Goal: Task Accomplishment & Management: Manage account settings

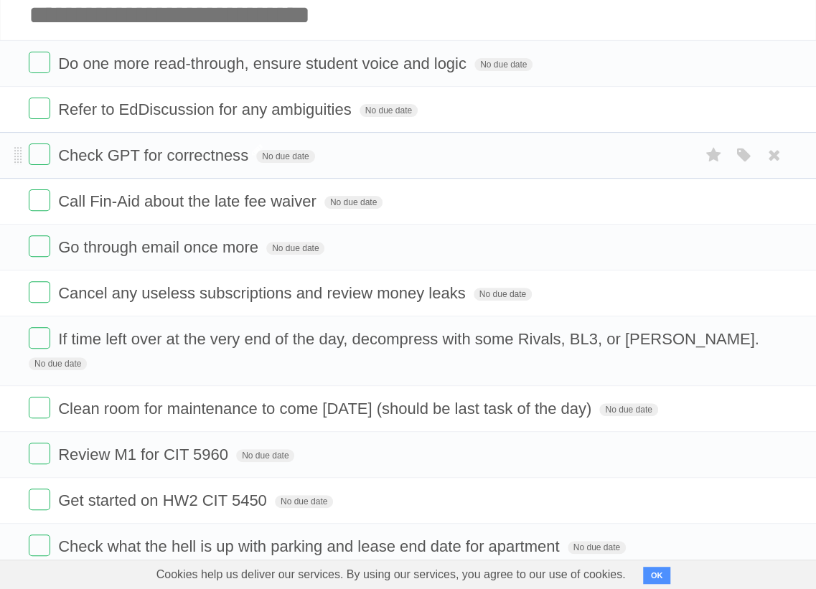
scroll to position [103, 0]
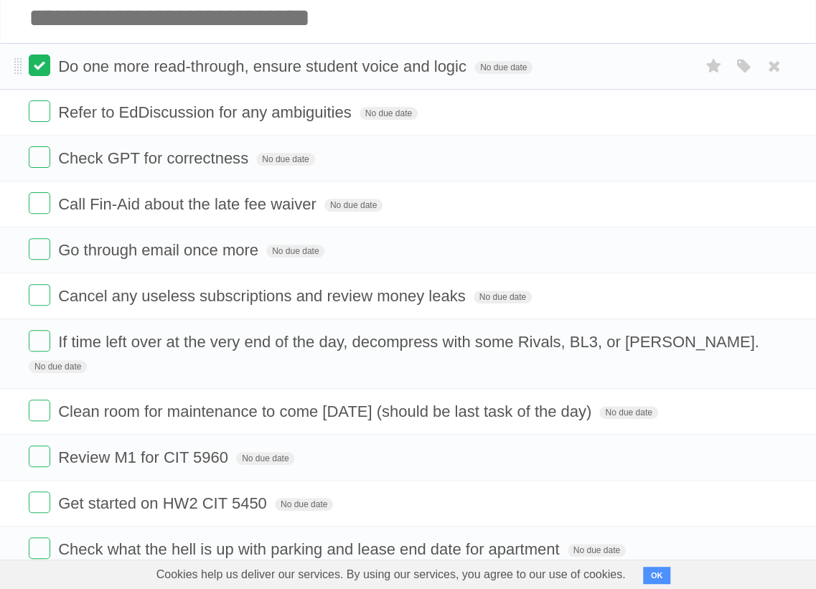
click at [47, 70] on label at bounding box center [40, 66] width 22 height 22
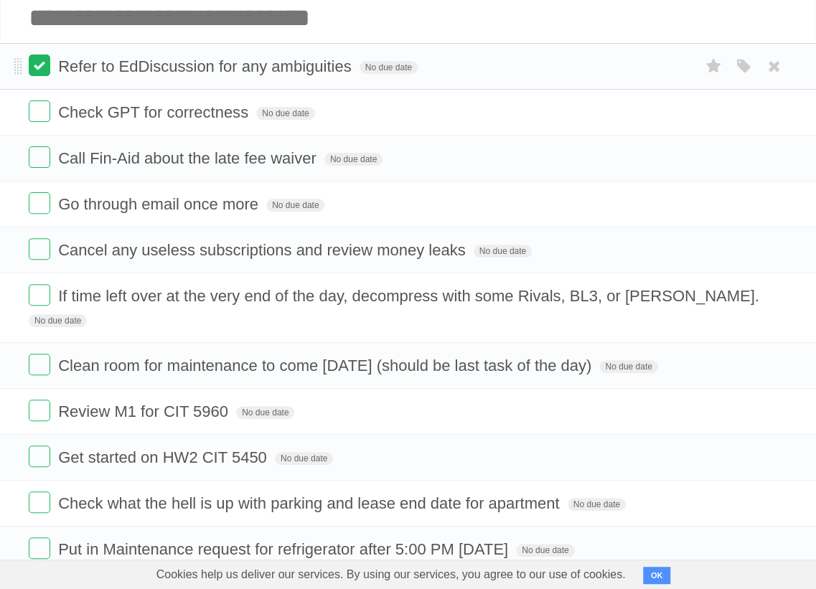
click at [42, 72] on label at bounding box center [40, 66] width 22 height 22
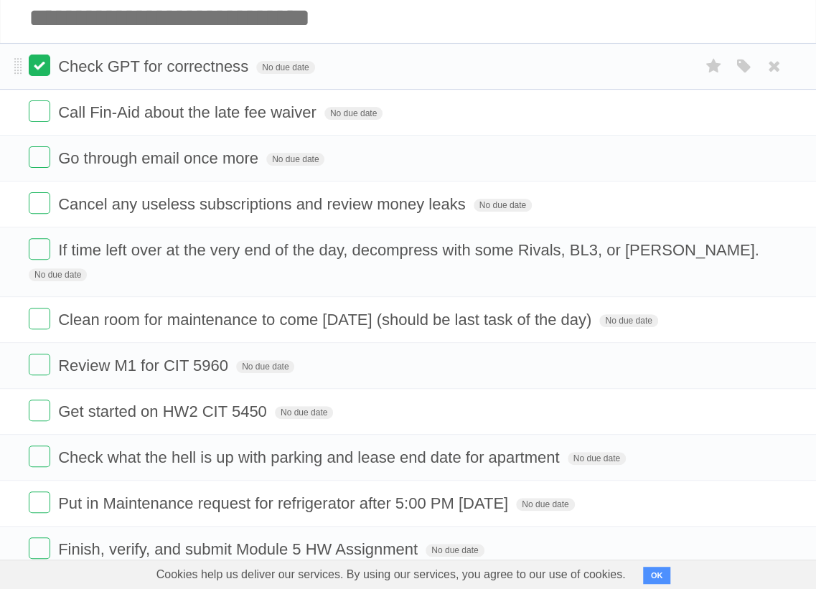
click at [42, 111] on ul "Check GPT for correctness No due date White Red Blue Green Purple Orange Call F…" at bounding box center [408, 308] width 816 height 530
click at [45, 71] on label at bounding box center [40, 66] width 22 height 22
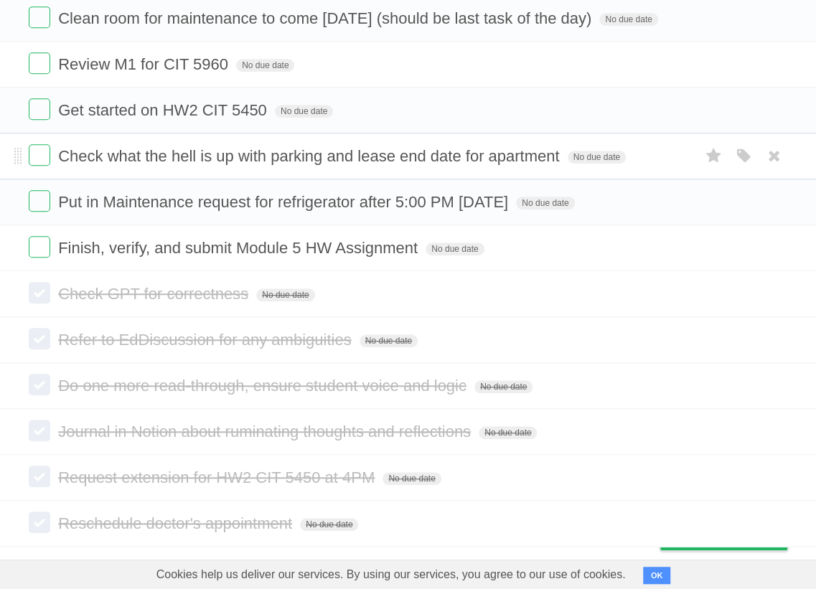
scroll to position [357, 0]
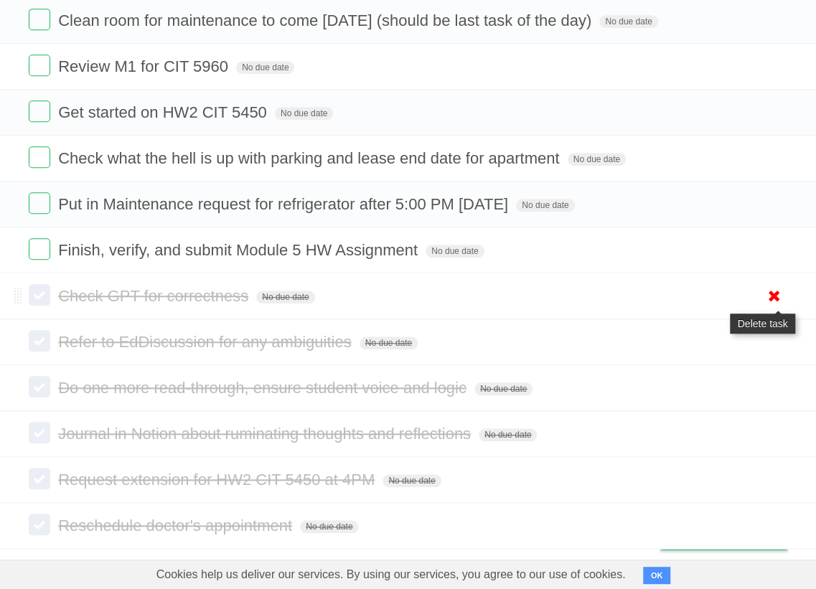
click at [770, 300] on icon at bounding box center [774, 296] width 20 height 24
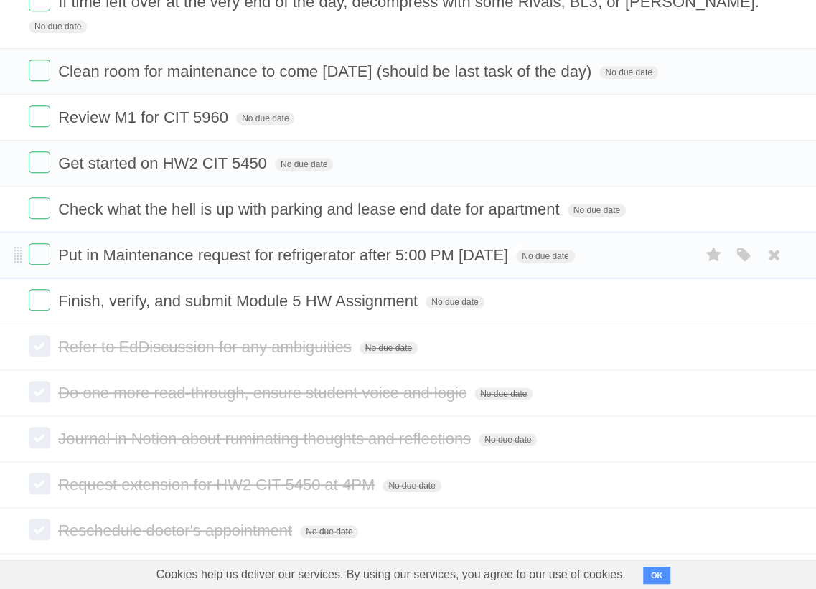
scroll to position [273, 0]
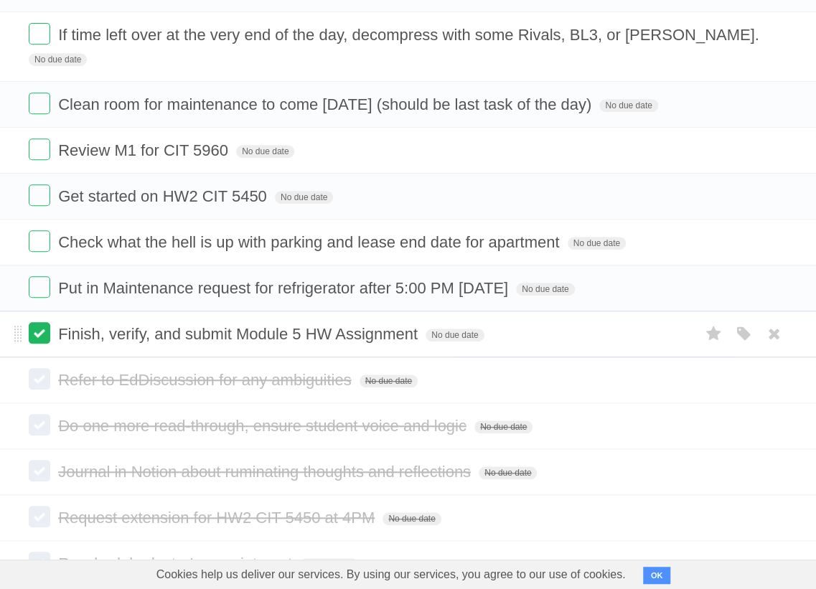
click at [44, 337] on label at bounding box center [40, 333] width 22 height 22
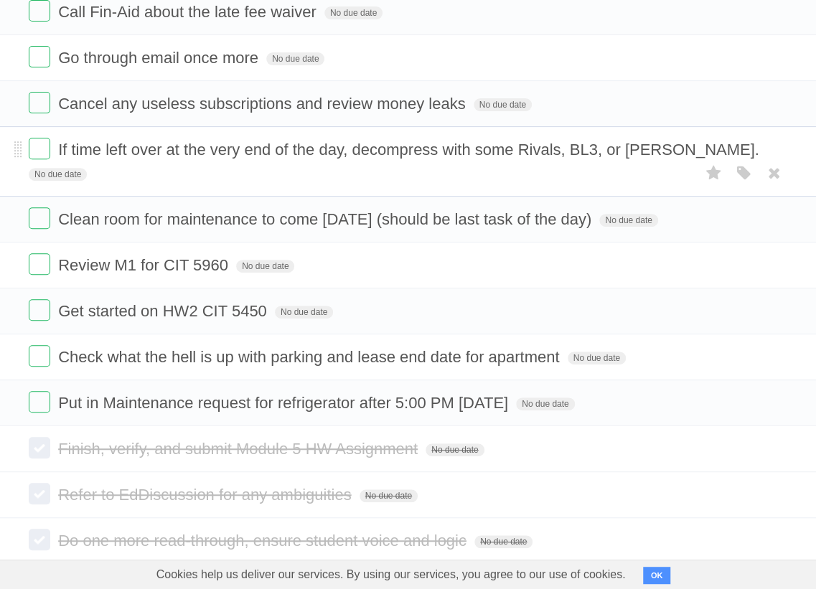
scroll to position [177, 0]
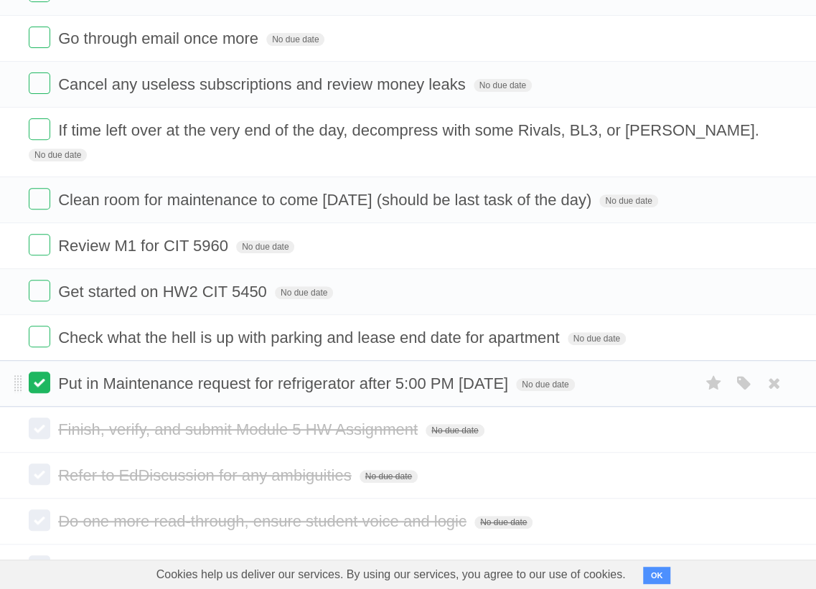
click at [44, 387] on label at bounding box center [40, 383] width 22 height 22
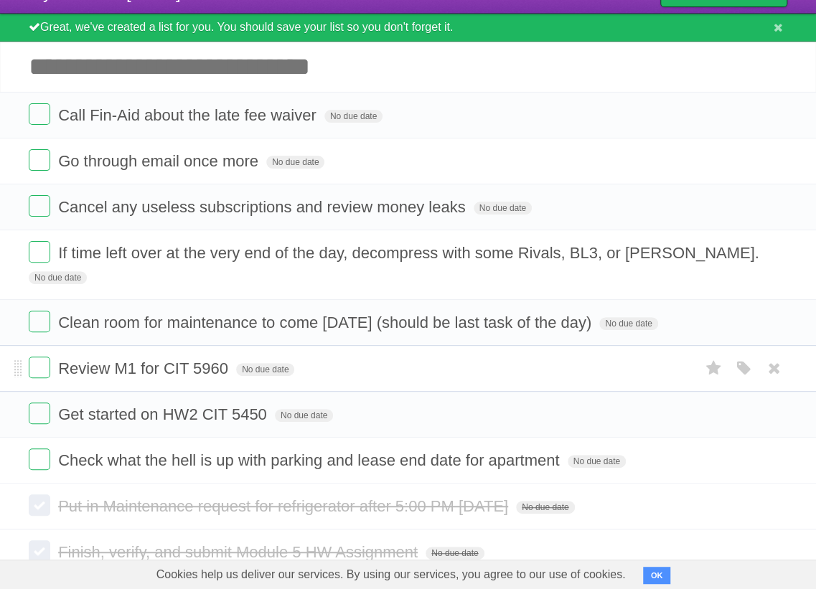
scroll to position [0, 0]
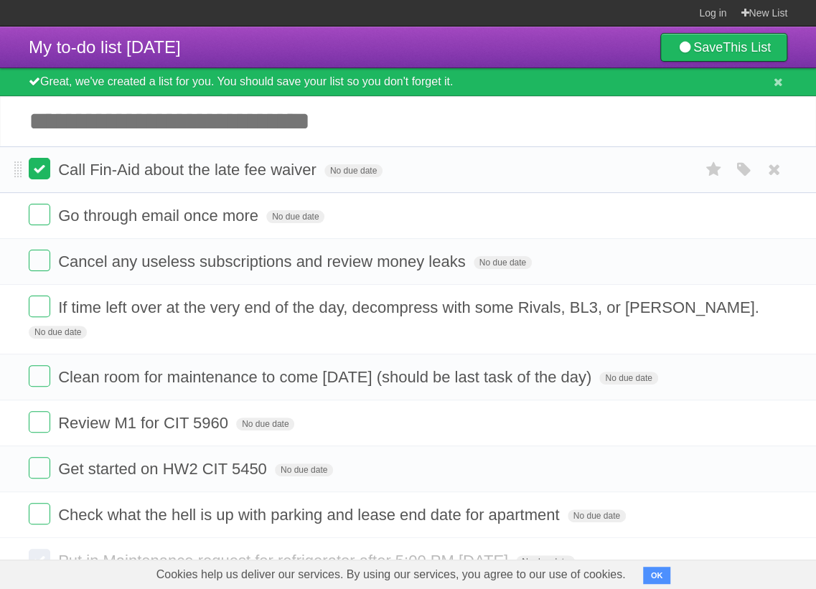
click at [42, 175] on label at bounding box center [40, 169] width 22 height 22
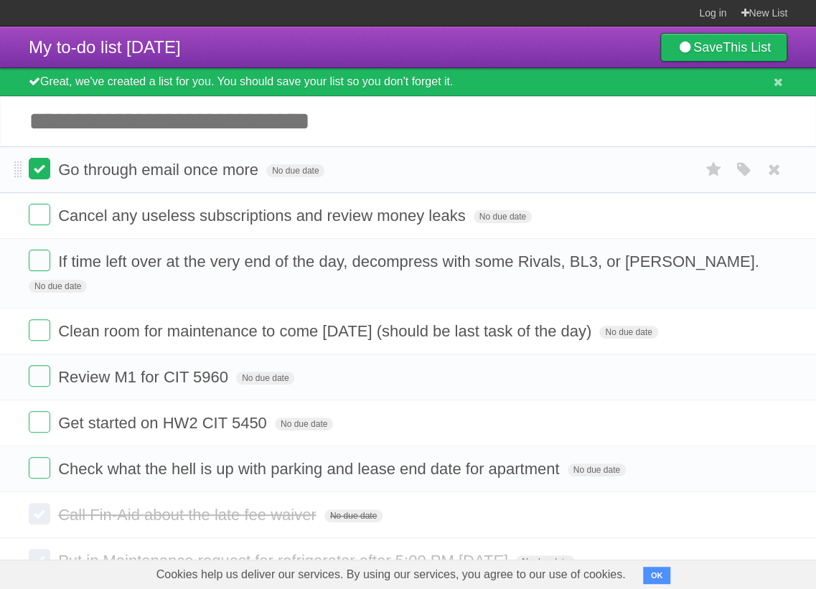
click at [43, 176] on label at bounding box center [40, 169] width 22 height 22
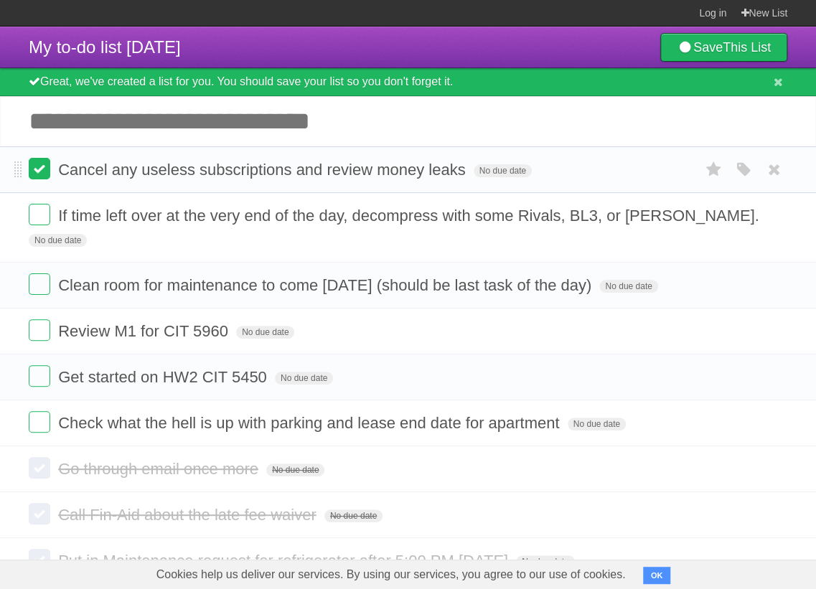
click at [37, 172] on label at bounding box center [40, 169] width 22 height 22
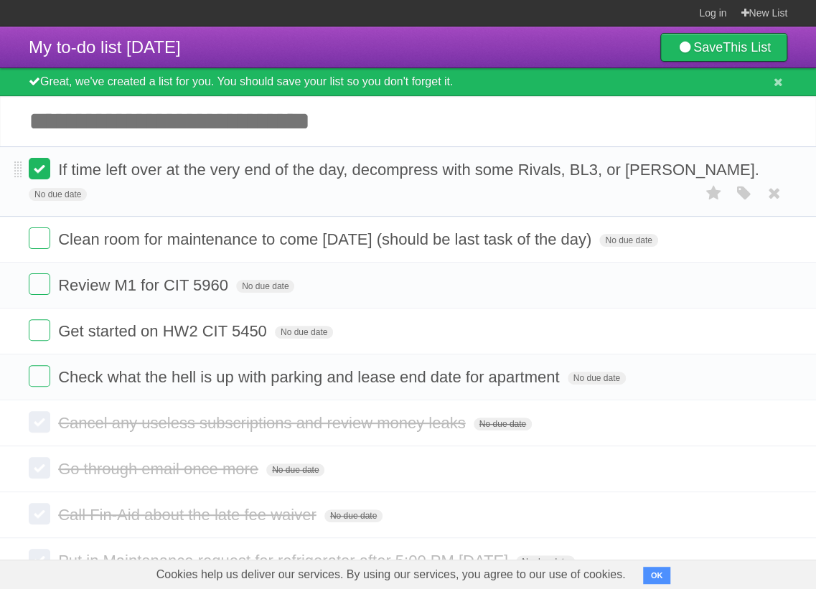
click at [44, 174] on label at bounding box center [40, 169] width 22 height 22
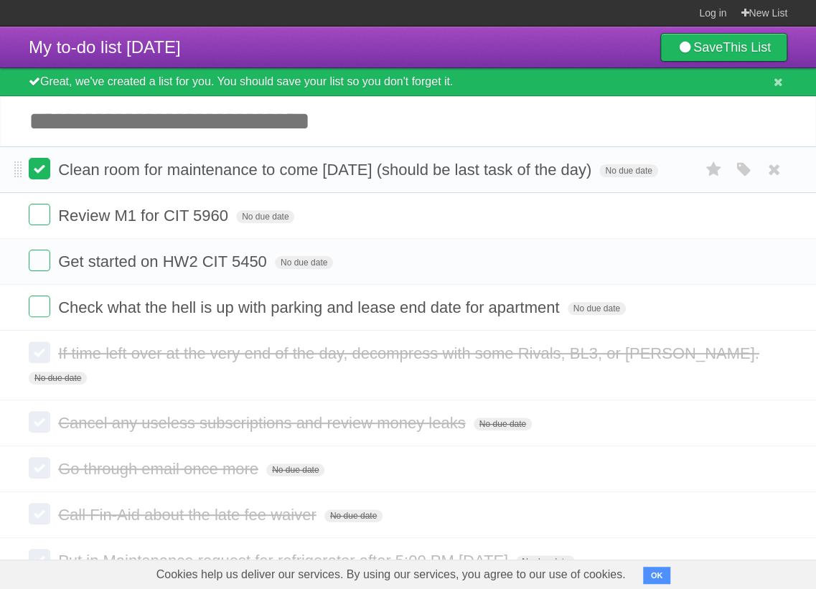
click at [36, 175] on label at bounding box center [40, 169] width 22 height 22
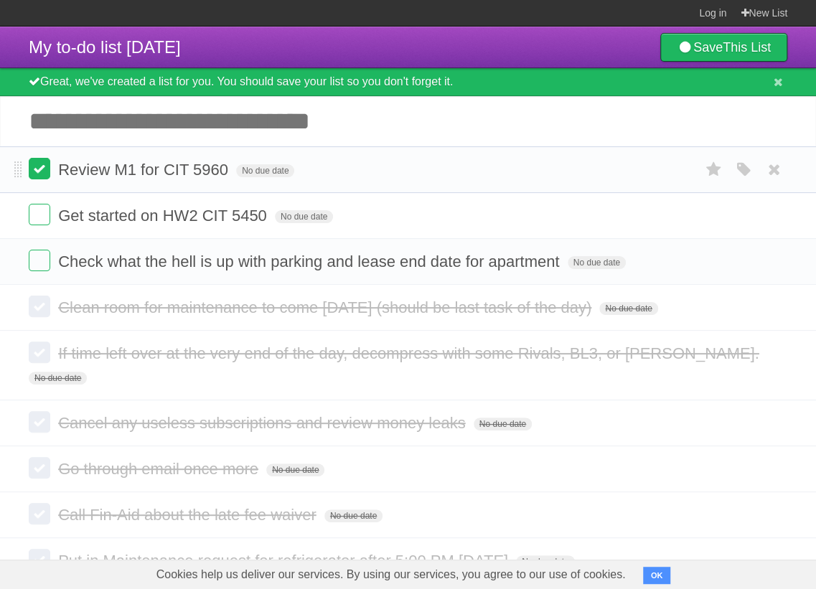
click at [44, 177] on label at bounding box center [40, 169] width 22 height 22
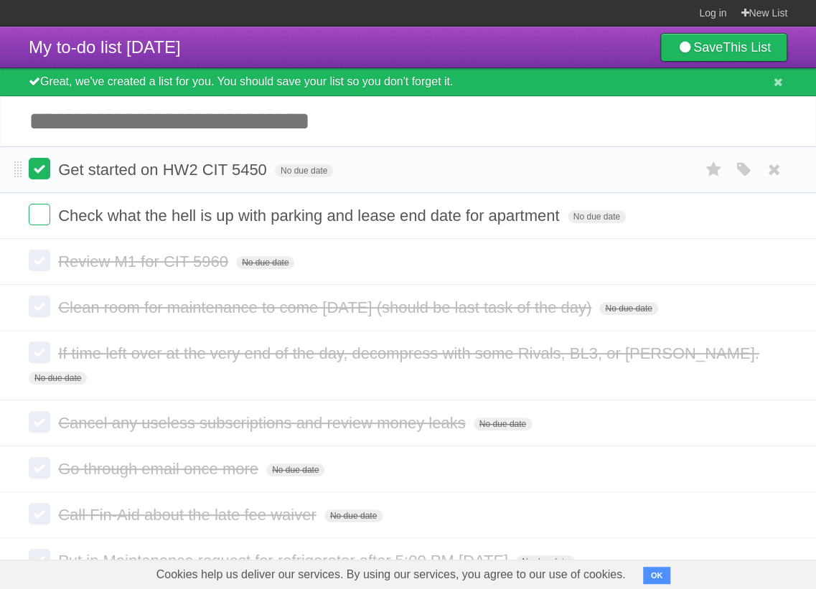
click at [43, 175] on label at bounding box center [40, 169] width 22 height 22
